Goal: Transaction & Acquisition: Purchase product/service

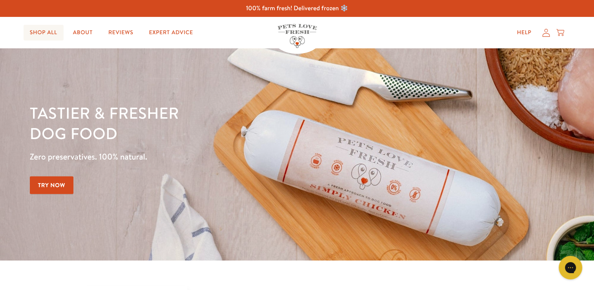
click at [46, 34] on link "Shop All" at bounding box center [44, 33] width 40 height 16
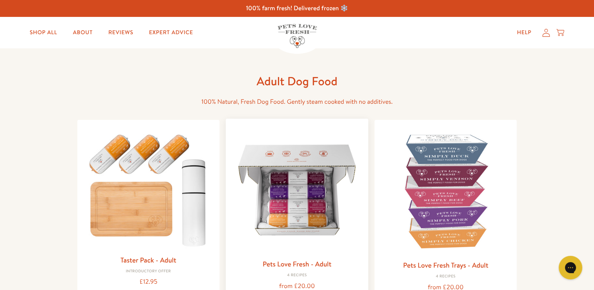
click at [299, 191] on img at bounding box center [297, 190] width 130 height 130
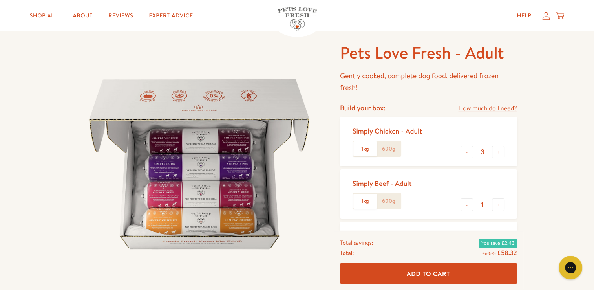
scroll to position [63, 0]
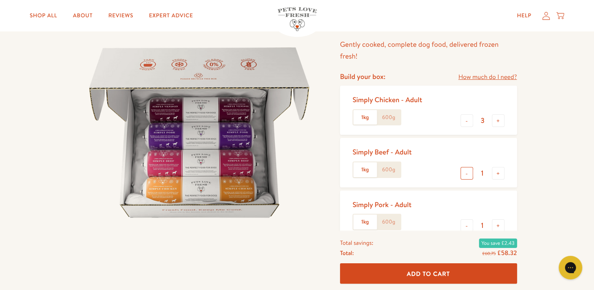
click at [467, 175] on button "-" at bounding box center [467, 173] width 13 height 13
type input "0"
click at [501, 228] on button "+" at bounding box center [498, 225] width 13 height 13
type input "3"
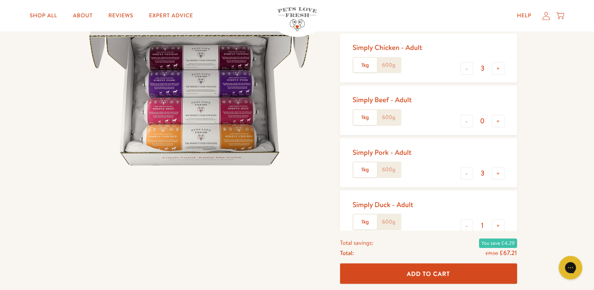
scroll to position [141, 0]
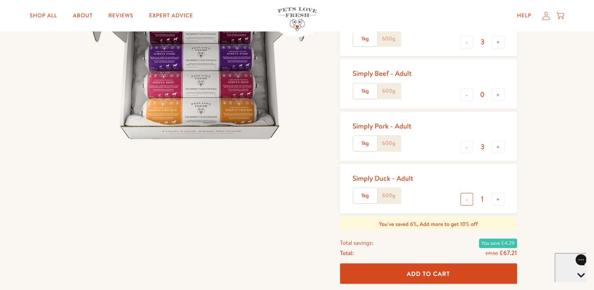
click at [469, 199] on button "-" at bounding box center [467, 199] width 13 height 13
type input "0"
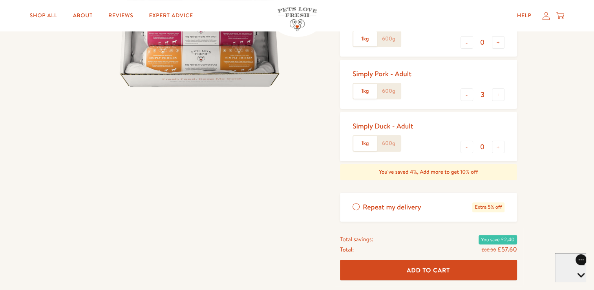
scroll to position [256, 0]
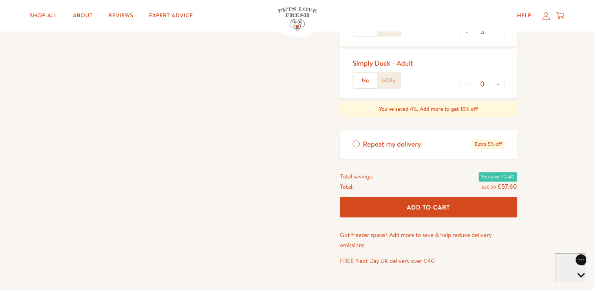
click at [496, 198] on button "Add To Cart" at bounding box center [428, 207] width 177 height 21
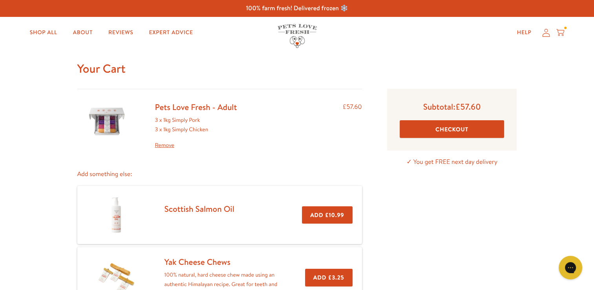
click at [470, 128] on button "Checkout" at bounding box center [452, 129] width 105 height 18
